Goal: Find specific page/section: Find specific page/section

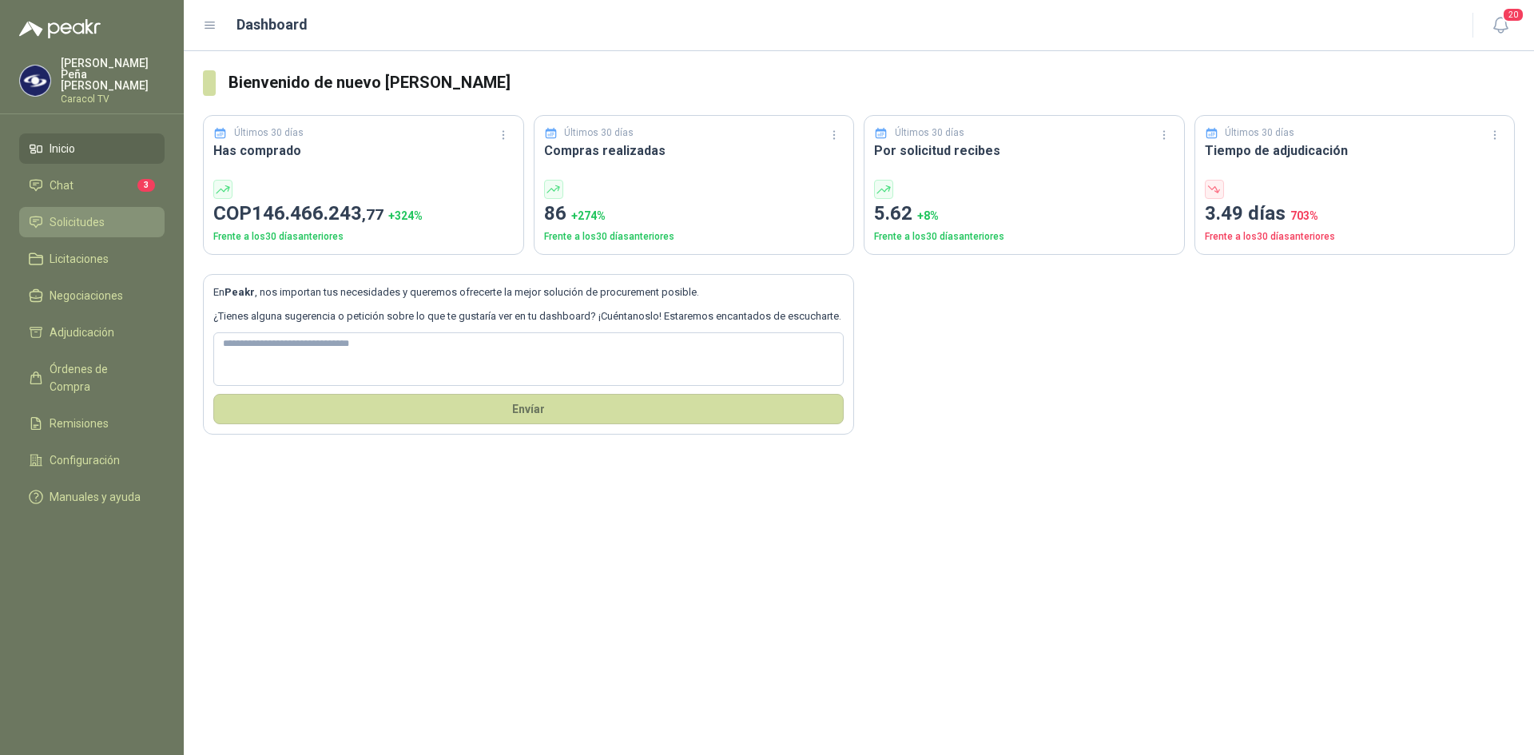
click at [79, 213] on span "Solicitudes" at bounding box center [77, 222] width 55 height 18
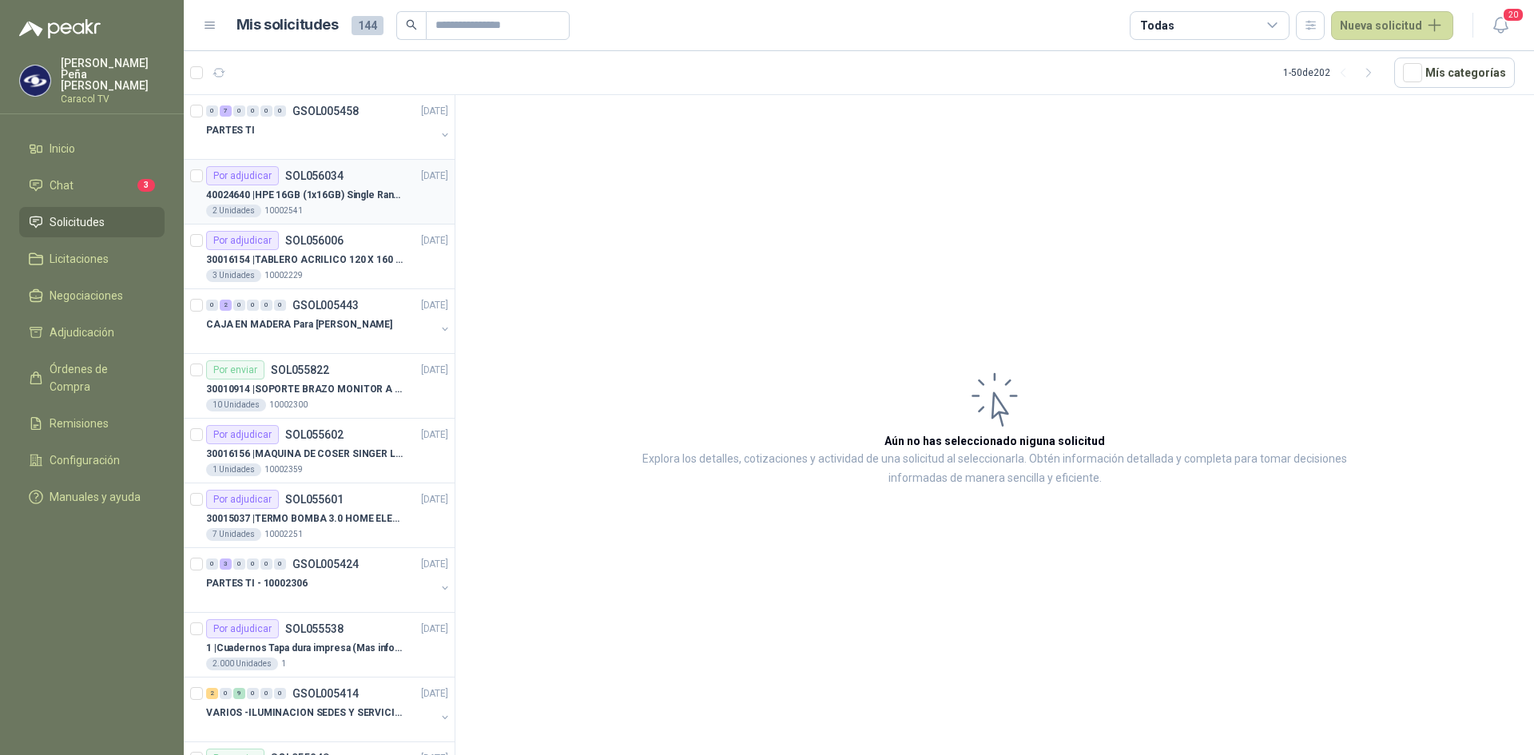
click at [324, 197] on p "40024640 | HPE 16GB (1x16GB) Single Rank x4 DDR4-2400" at bounding box center [305, 195] width 199 height 15
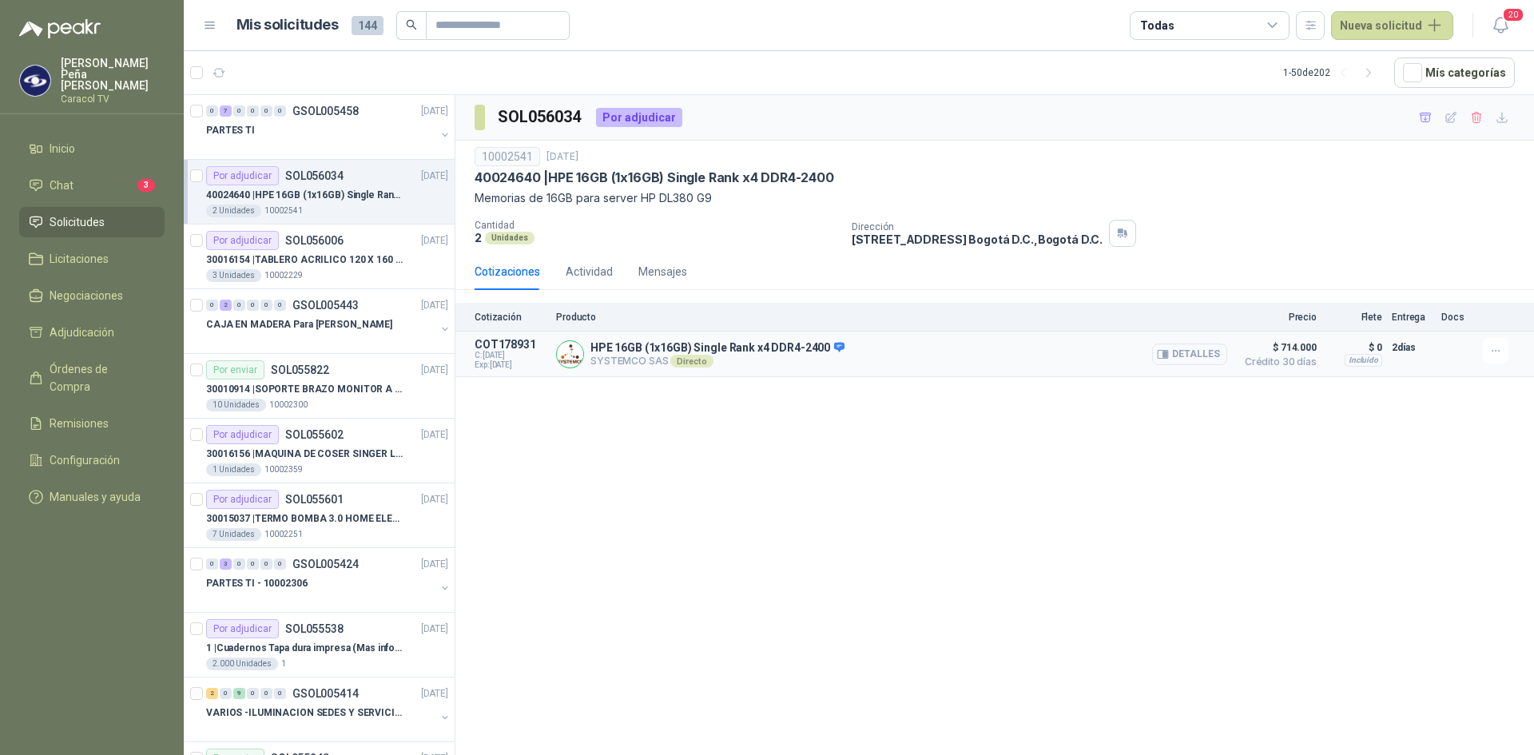
click at [1180, 351] on button "Detalles" at bounding box center [1189, 355] width 75 height 22
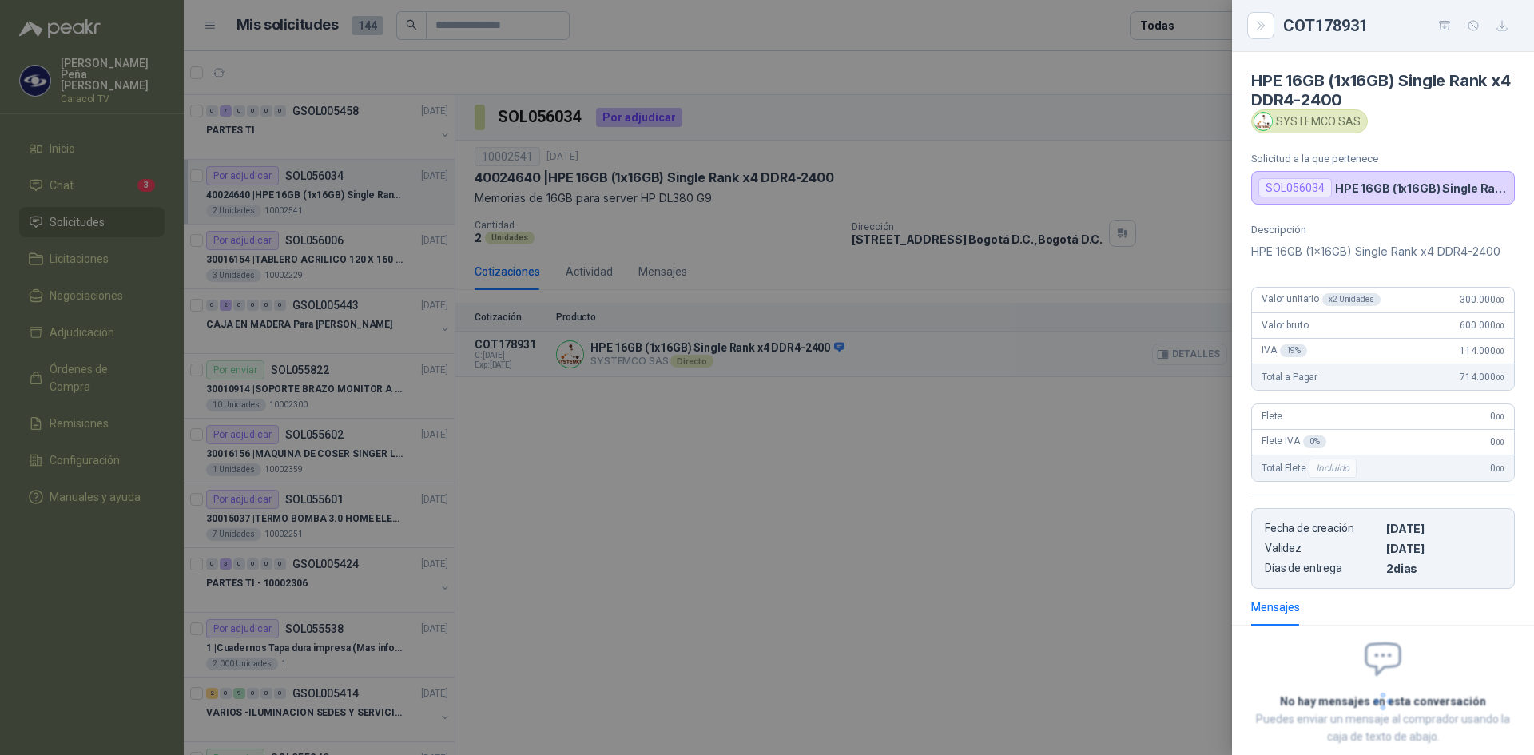
scroll to position [91, 0]
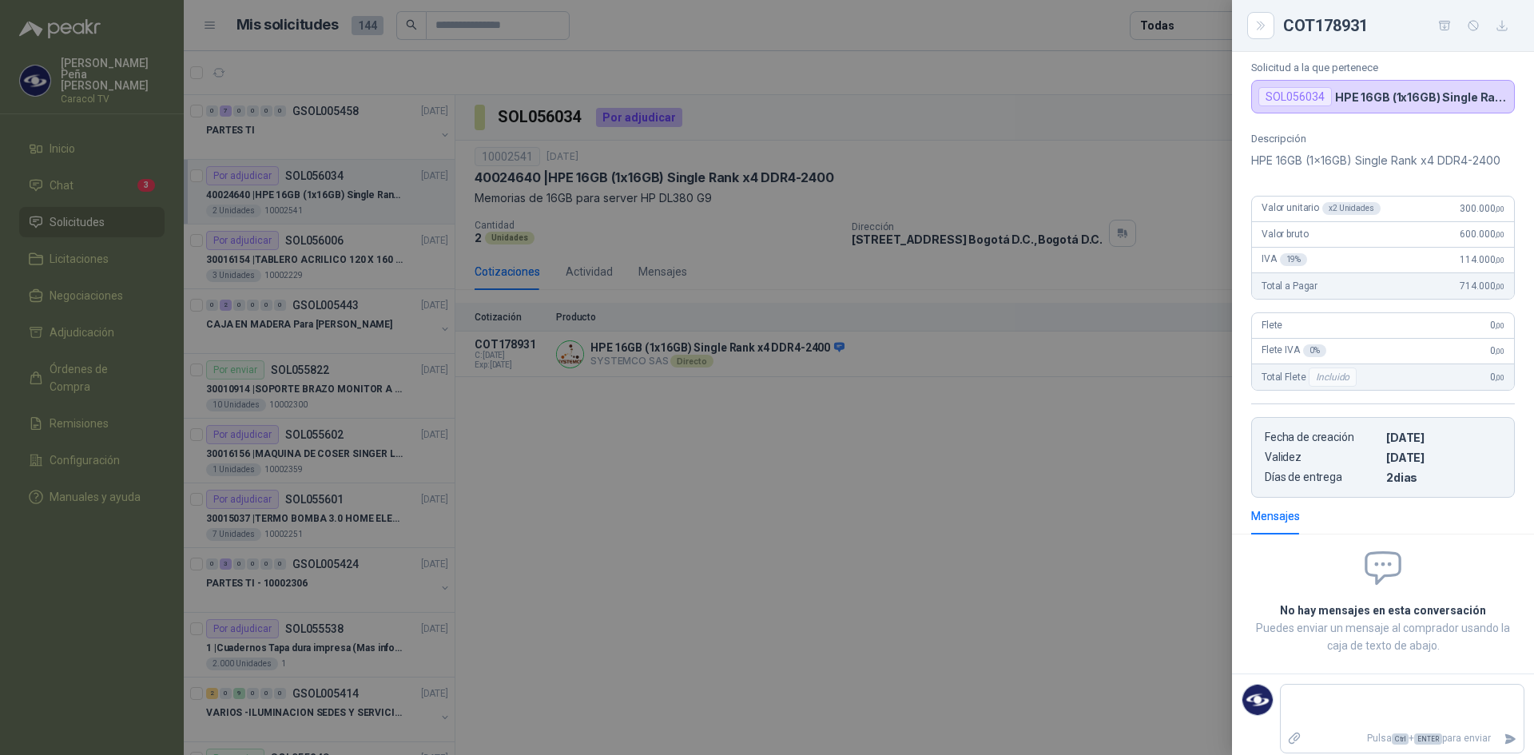
click at [1308, 157] on p "HPE 16GB (1x16GB) Single Rank x4 DDR4-2400" at bounding box center [1383, 160] width 264 height 19
click at [825, 390] on div at bounding box center [767, 377] width 1534 height 755
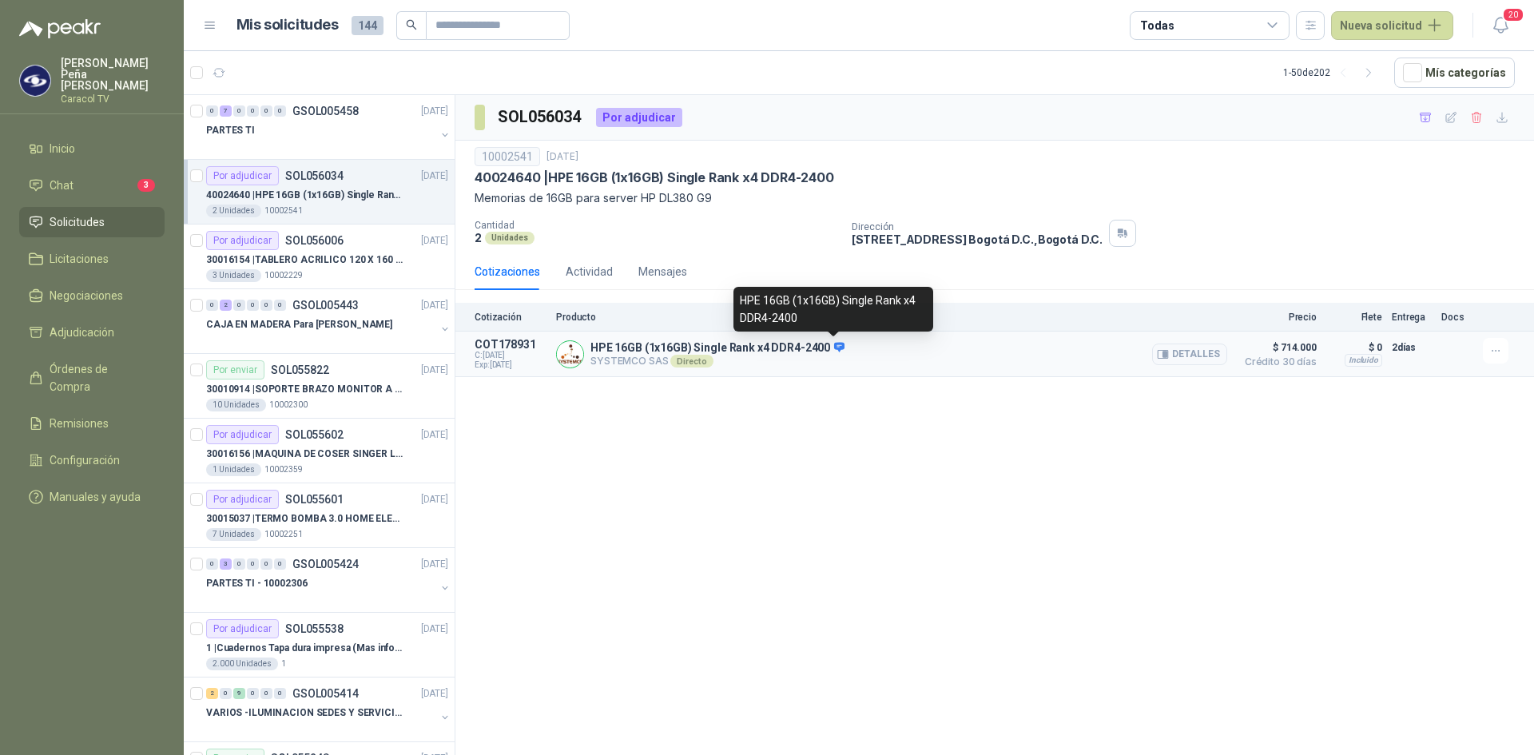
click at [834, 345] on icon at bounding box center [839, 347] width 12 height 12
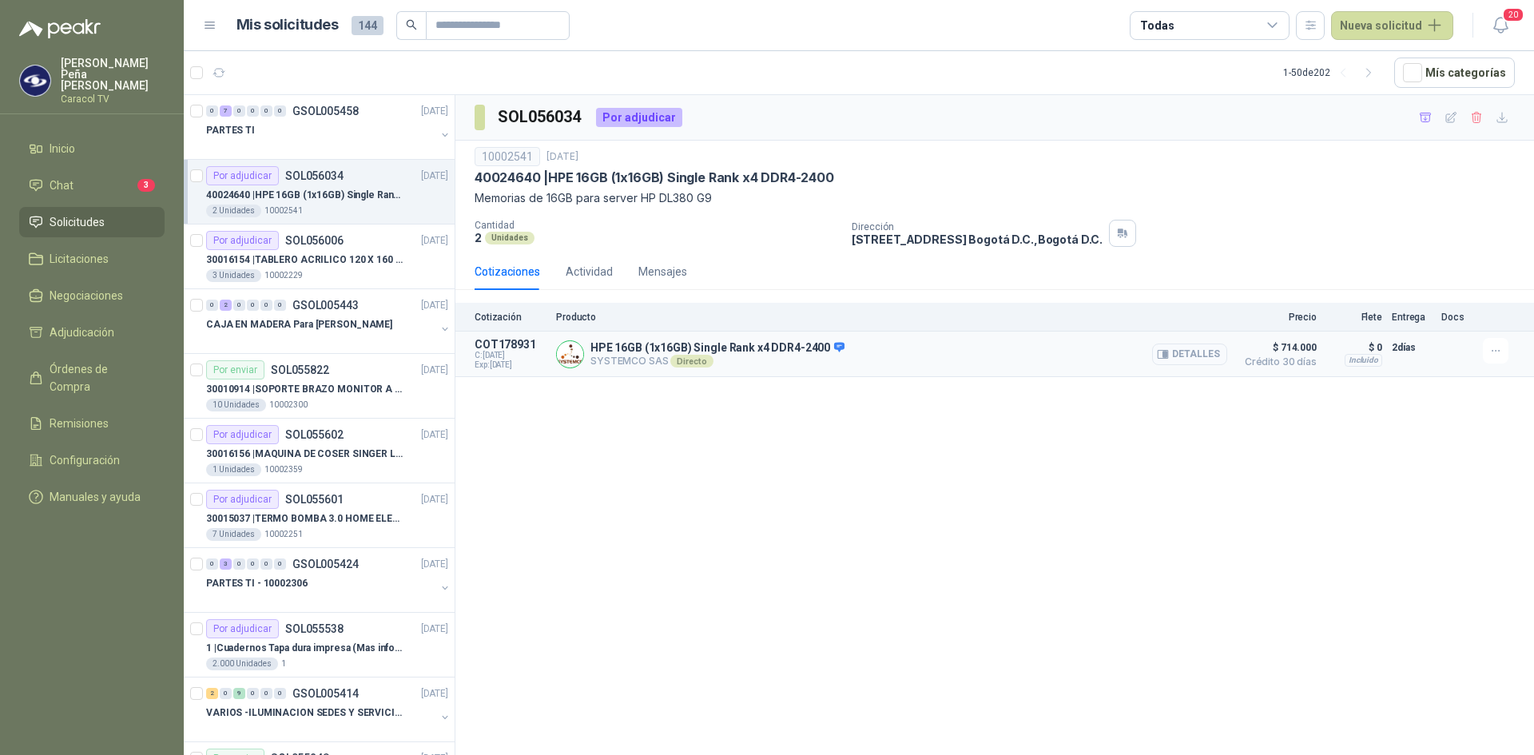
click at [1201, 356] on button "Detalles" at bounding box center [1189, 355] width 75 height 22
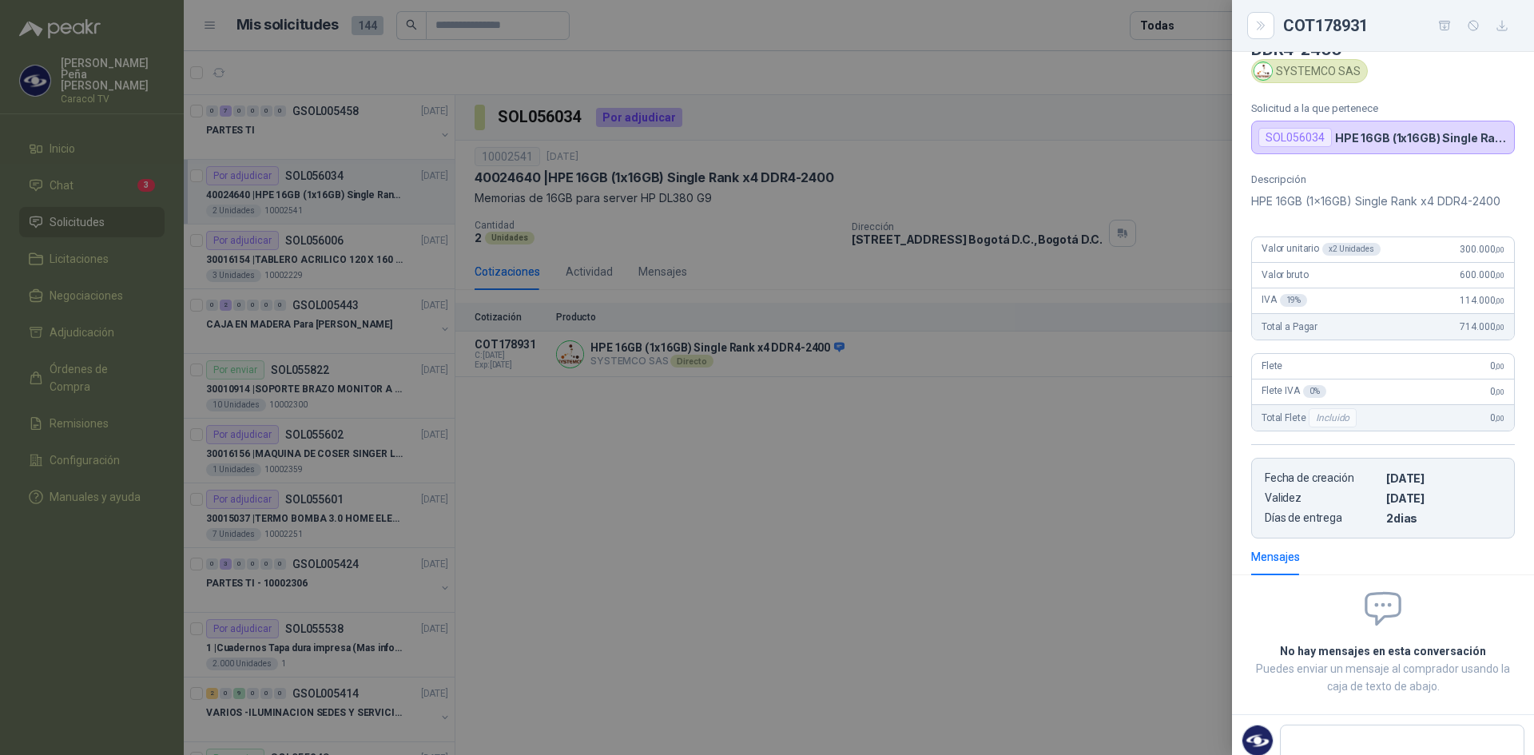
scroll to position [0, 0]
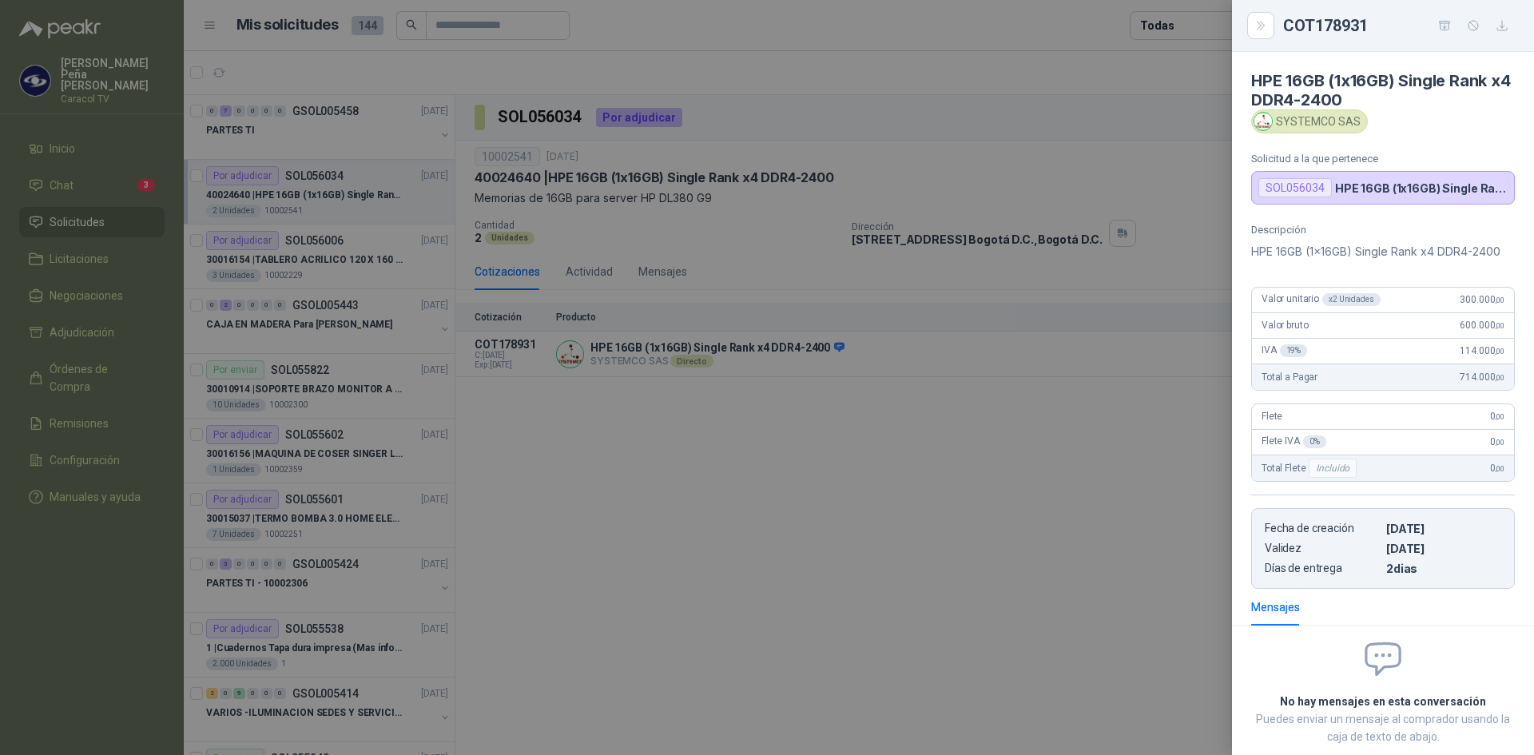
click at [1156, 583] on div at bounding box center [767, 377] width 1534 height 755
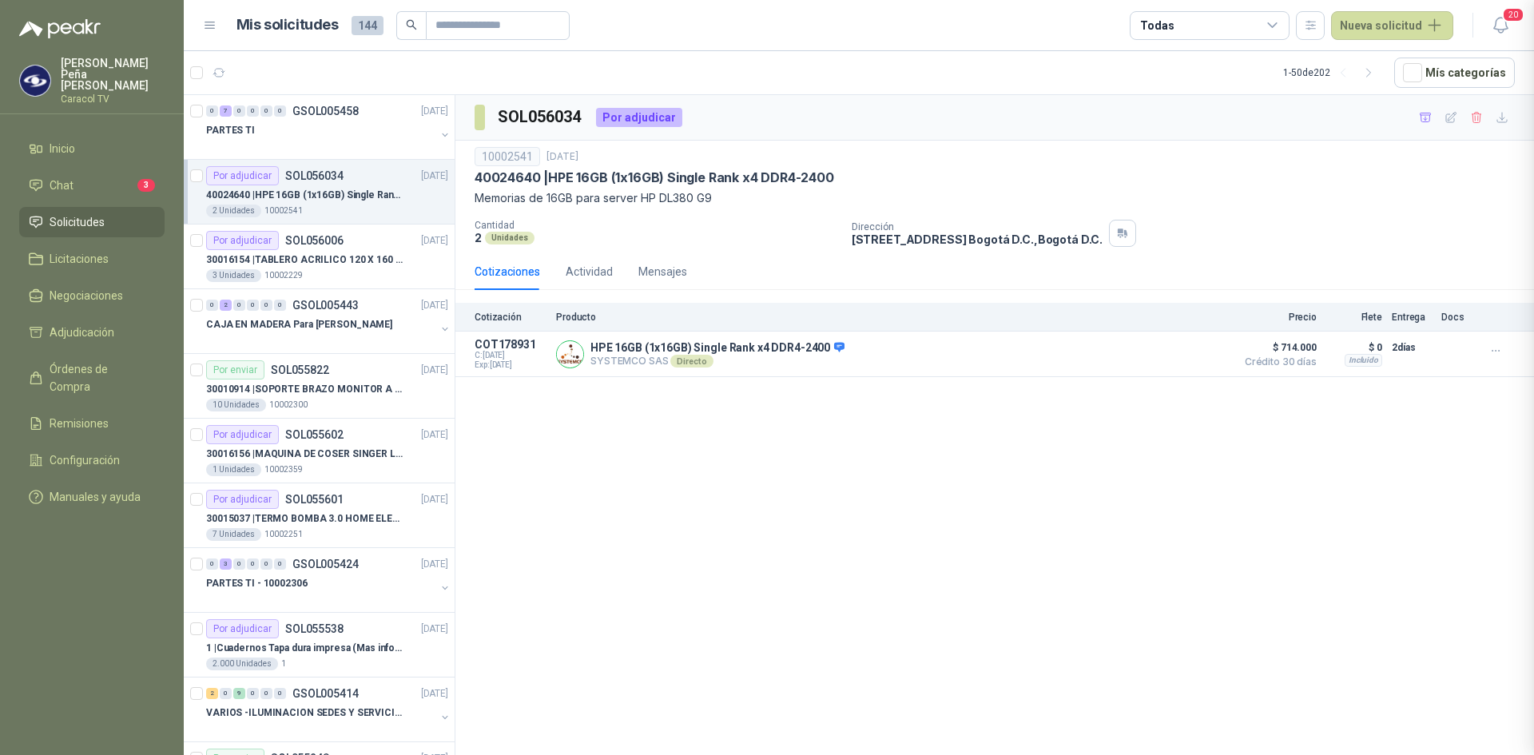
scroll to position [99, 0]
